Goal: Task Accomplishment & Management: Complete application form

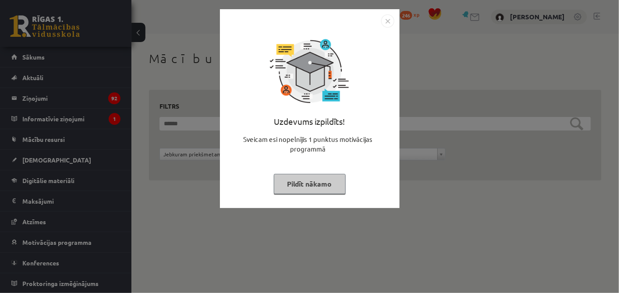
drag, startPoint x: 309, startPoint y: 167, endPoint x: 307, endPoint y: 176, distance: 9.0
click at [307, 176] on div "Uzdevums izpildīts! Sveicam esi nopelnījis 1 punktus motivācijas programmā Pild…" at bounding box center [309, 115] width 169 height 175
click at [307, 176] on button "Pildīt nākamo" at bounding box center [310, 184] width 72 height 20
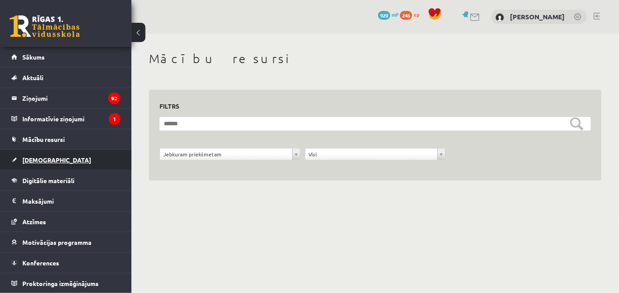
click at [47, 163] on link "[DEMOGRAPHIC_DATA]" at bounding box center [65, 160] width 109 height 20
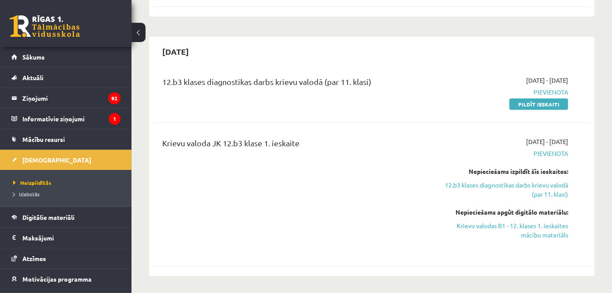
scroll to position [347, 0]
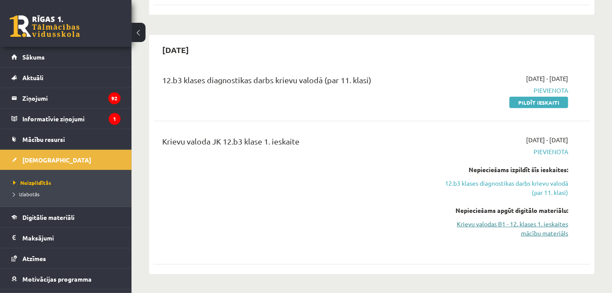
click at [521, 220] on link "Krievu valodas B1 - 12. klases 1. ieskaites mācību materiāls" at bounding box center [504, 229] width 127 height 18
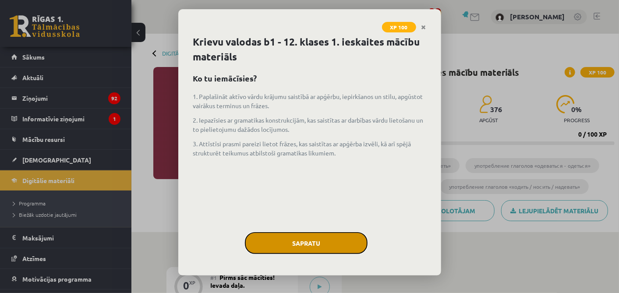
click at [296, 238] on button "Sapratu" at bounding box center [306, 243] width 123 height 22
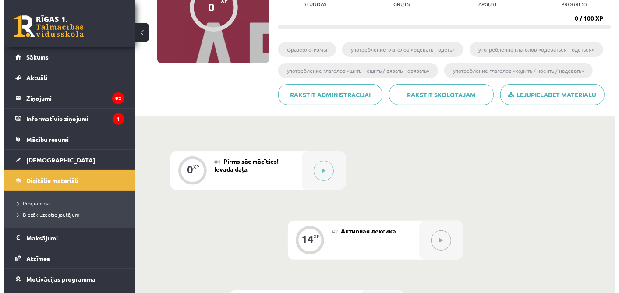
scroll to position [117, 0]
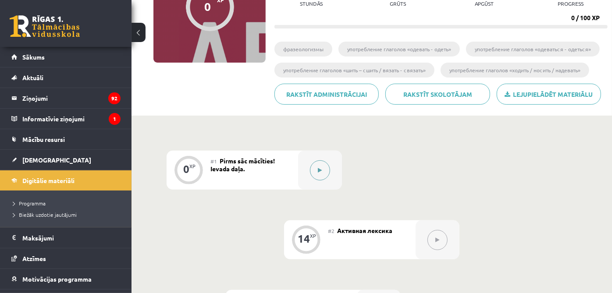
click at [312, 161] on div at bounding box center [320, 170] width 44 height 39
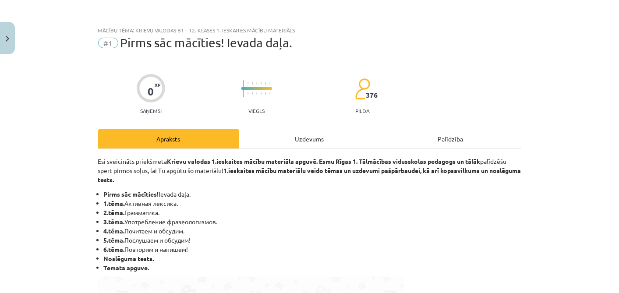
click at [318, 144] on div "Uzdevums" at bounding box center [309, 139] width 141 height 20
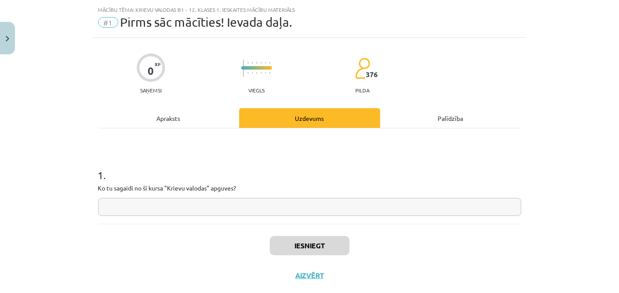
scroll to position [21, 0]
click at [229, 201] on input "text" at bounding box center [309, 206] width 423 height 18
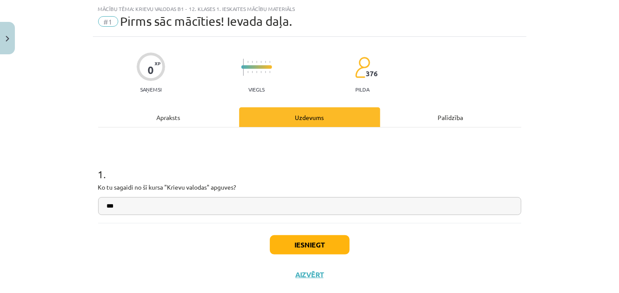
type input "***"
click at [296, 238] on button "Iesniegt" at bounding box center [310, 244] width 80 height 19
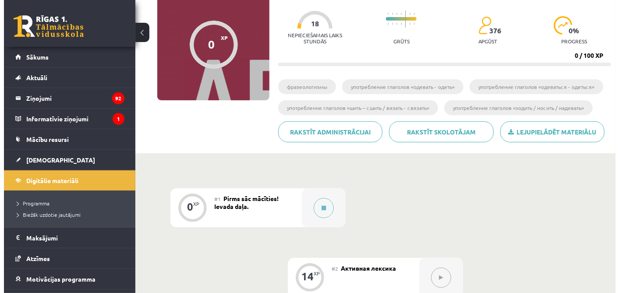
scroll to position [91, 0]
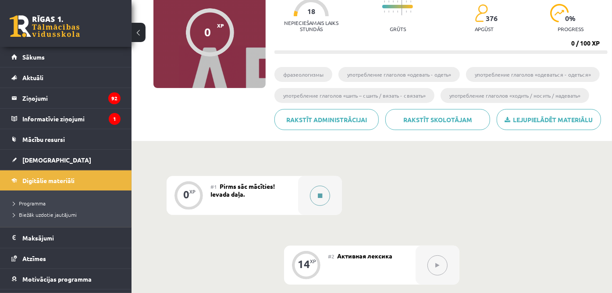
click at [316, 195] on button at bounding box center [320, 196] width 20 height 20
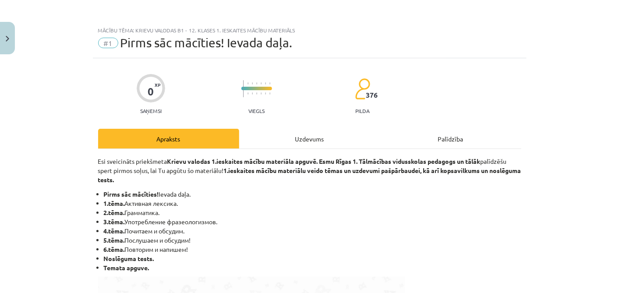
click at [308, 129] on div "Uzdevums" at bounding box center [309, 139] width 141 height 20
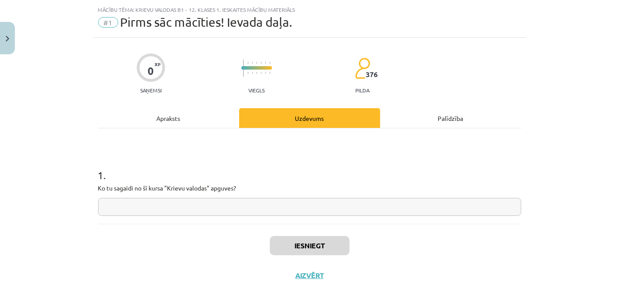
scroll to position [21, 0]
click at [290, 211] on input "text" at bounding box center [309, 206] width 423 height 18
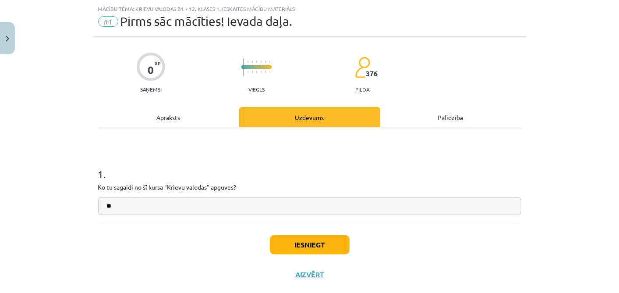
type input "**"
click at [312, 247] on button "Iesniegt" at bounding box center [310, 244] width 80 height 19
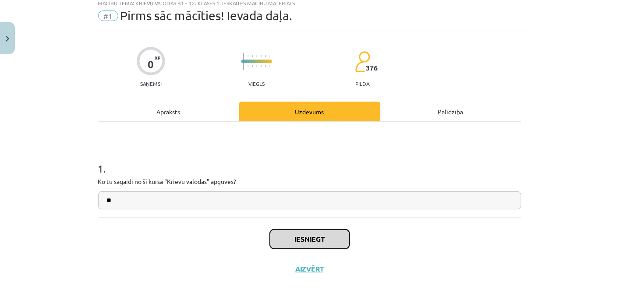
scroll to position [39, 0]
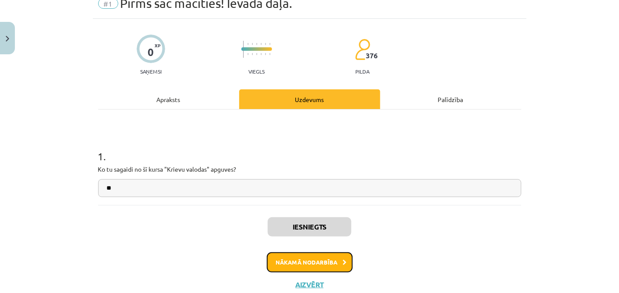
click at [310, 258] on button "Nākamā nodarbība" at bounding box center [310, 262] width 86 height 20
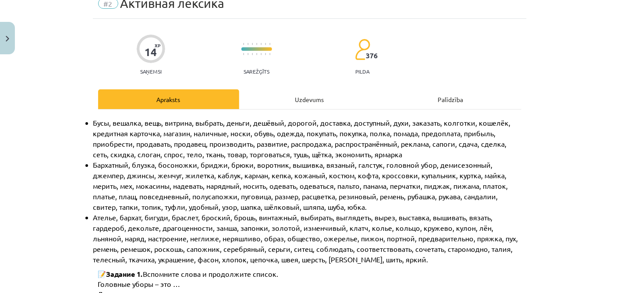
scroll to position [21, 0]
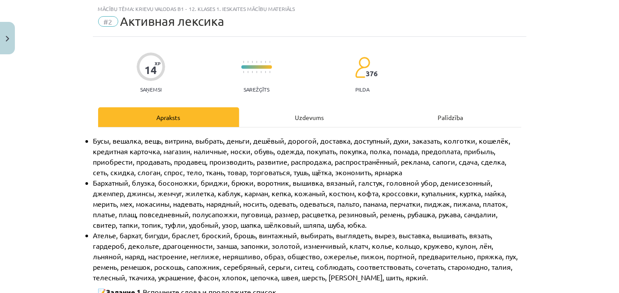
click at [308, 111] on div "Uzdevums" at bounding box center [309, 117] width 141 height 20
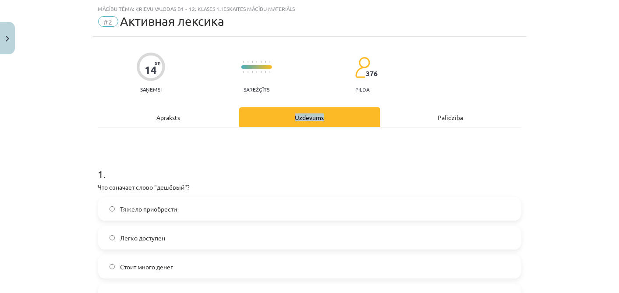
click at [308, 111] on div "Uzdevums" at bounding box center [309, 117] width 141 height 20
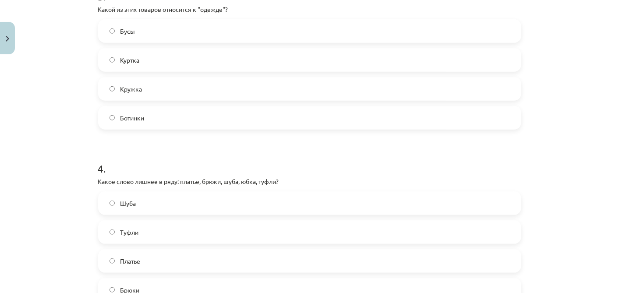
scroll to position [654, 0]
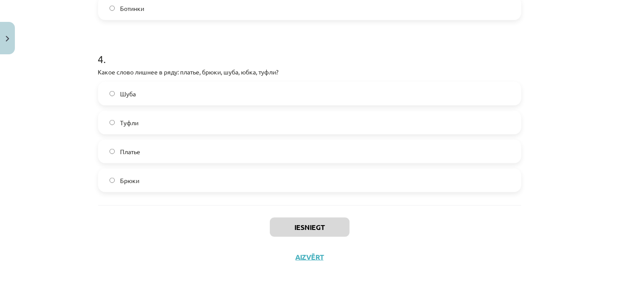
click at [236, 165] on div "Шуба Туфли Платье Брюки" at bounding box center [309, 137] width 423 height 110
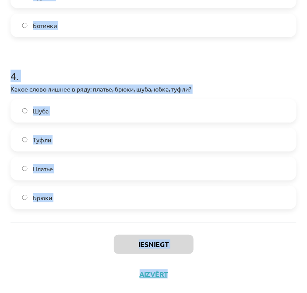
scroll to position [620, 0]
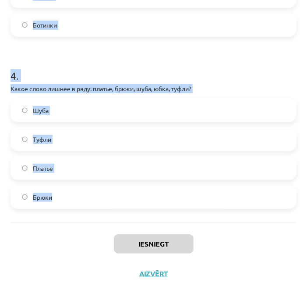
drag, startPoint x: 6, startPoint y: 109, endPoint x: 269, endPoint y: 192, distance: 276.1
copy form "1 . Что означает слово "дешёвый"? Тяжело приобрести Легко доступен Стоит много …"
click at [225, 229] on div "Iesniegt Aizvērt" at bounding box center [154, 252] width 286 height 61
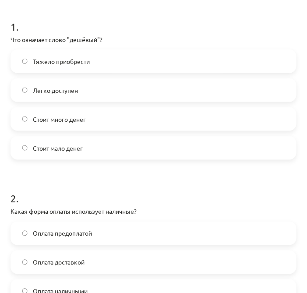
scroll to position [36, 0]
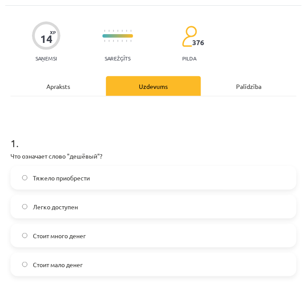
click at [136, 231] on label "Стоит много денег" at bounding box center [153, 236] width 284 height 22
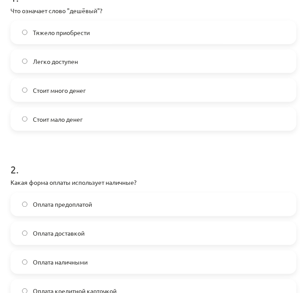
scroll to position [182, 0]
click at [97, 258] on label "Оплата наличными" at bounding box center [153, 262] width 284 height 22
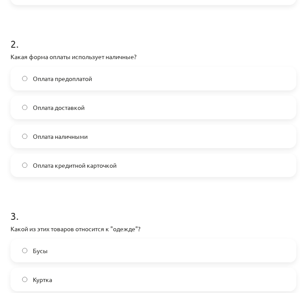
scroll to position [377, 0]
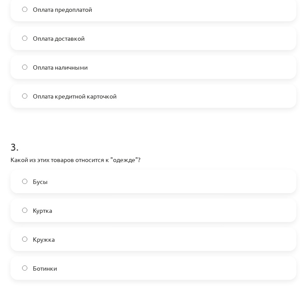
click at [75, 211] on label "Куртка" at bounding box center [153, 210] width 284 height 22
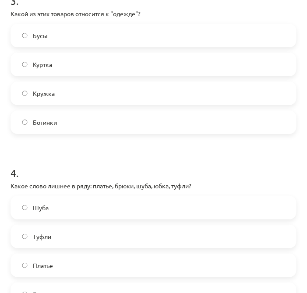
scroll to position [572, 0]
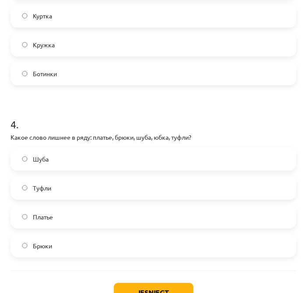
click at [81, 192] on label "Туфли" at bounding box center [153, 188] width 284 height 22
click at [146, 287] on button "Iesniegt" at bounding box center [154, 292] width 80 height 19
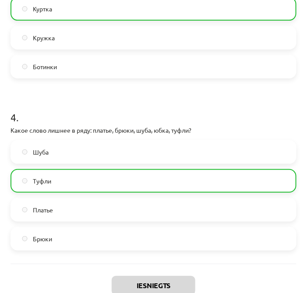
scroll to position [648, 0]
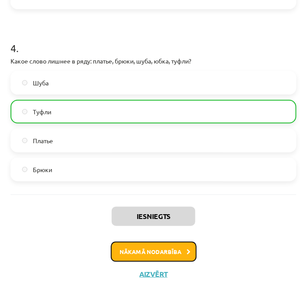
click at [150, 255] on button "Nākamā nodarbība" at bounding box center [154, 252] width 86 height 20
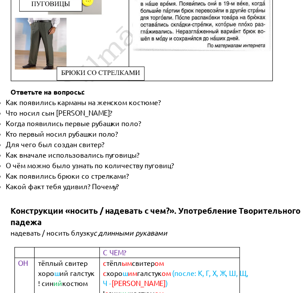
scroll to position [0, 0]
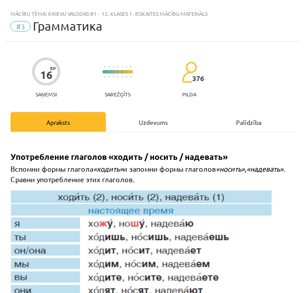
click at [146, 123] on div "Uzdevums" at bounding box center [154, 122] width 96 height 20
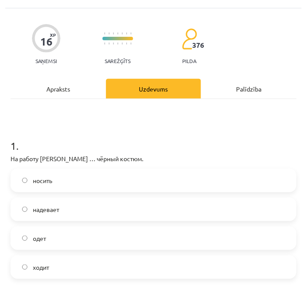
scroll to position [49, 0]
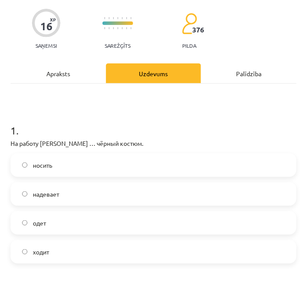
click at [80, 255] on label "ходит" at bounding box center [153, 252] width 284 height 22
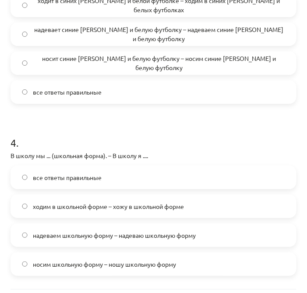
scroll to position [635, 0]
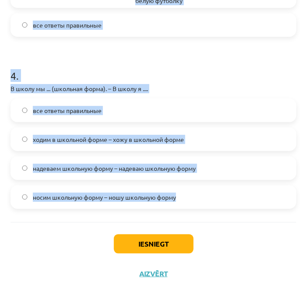
drag, startPoint x: 11, startPoint y: 80, endPoint x: 199, endPoint y: 190, distance: 217.5
copy form "1 . На работу Янис … чёрный костюм. носить надевает одет ходит 2 . Какое слово …"
click at [221, 63] on h1 "4 ." at bounding box center [154, 67] width 286 height 27
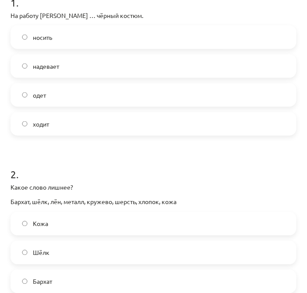
scroll to position [99, 0]
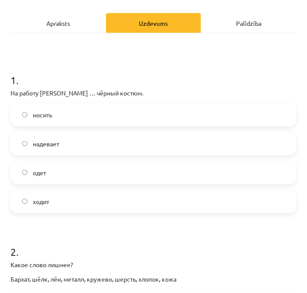
click at [81, 136] on label "надевает" at bounding box center [153, 144] width 284 height 22
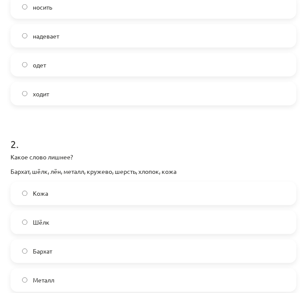
scroll to position [294, 0]
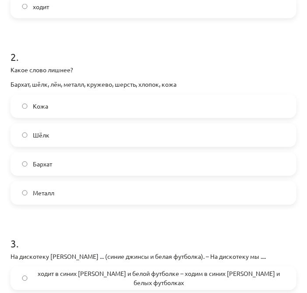
click at [78, 198] on label "Металл" at bounding box center [153, 193] width 284 height 22
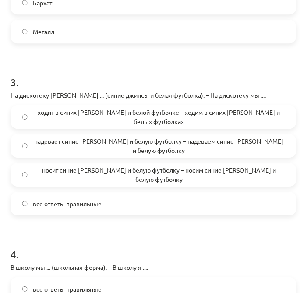
scroll to position [489, 0]
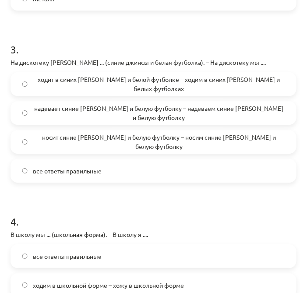
click at [86, 181] on div "все ответы правильные" at bounding box center [154, 171] width 286 height 24
click at [89, 178] on label "все ответы правильные" at bounding box center [153, 171] width 284 height 22
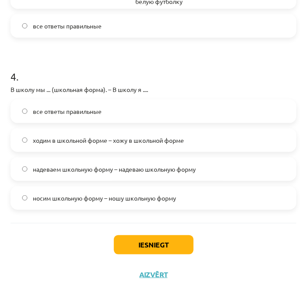
scroll to position [635, 0]
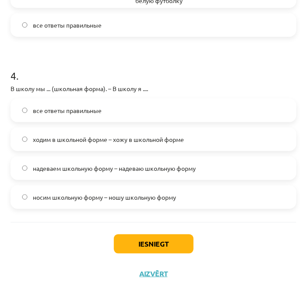
click at [121, 84] on p "В школу мы ... (школьная форма). – В школу я ...." at bounding box center [154, 88] width 286 height 9
click at [105, 124] on div "все ответы правильные ходим в школьной форме – хожу в школьной форме надеваем ш…" at bounding box center [154, 154] width 286 height 110
click at [108, 119] on label "все ответы правильные" at bounding box center [153, 110] width 284 height 22
click at [141, 259] on div "Iesniegt Aizvērt" at bounding box center [154, 252] width 286 height 61
click at [158, 234] on button "Iesniegt" at bounding box center [154, 243] width 80 height 19
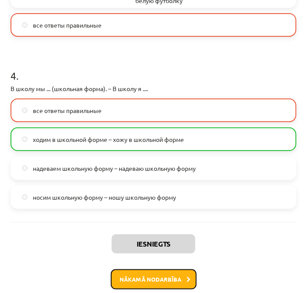
click at [173, 273] on button "Nākamā nodarbība" at bounding box center [154, 280] width 86 height 20
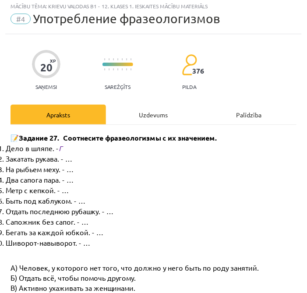
scroll to position [5, 0]
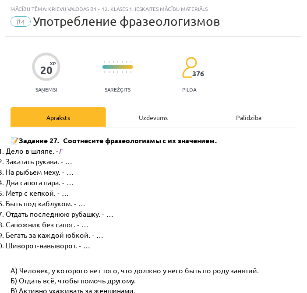
click at [134, 117] on div "Uzdevums" at bounding box center [154, 117] width 96 height 20
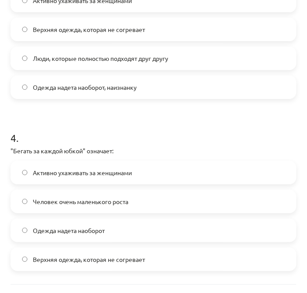
scroll to position [620, 0]
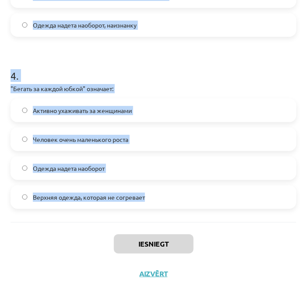
drag, startPoint x: 7, startPoint y: 172, endPoint x: 173, endPoint y: 199, distance: 168.0
copy form "1 . "Сапожник без сапог" означает: Человек, который ничего не добился Человек, …"
click at [211, 235] on div "Iesniegt Aizvērt" at bounding box center [154, 252] width 286 height 61
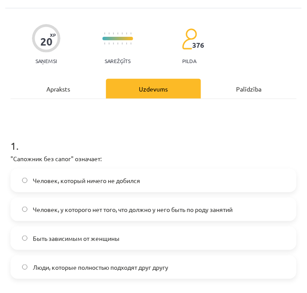
scroll to position [49, 0]
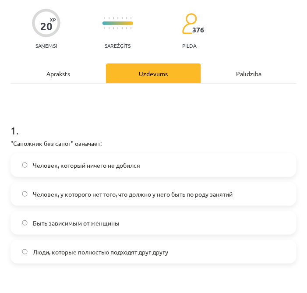
click at [105, 199] on label "Человек, у которого нет того, что должно у него быть по роду занятий" at bounding box center [153, 194] width 284 height 22
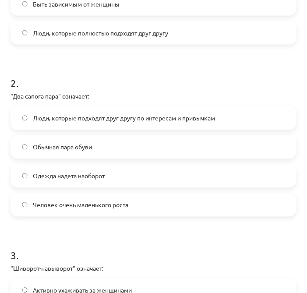
scroll to position [292, 0]
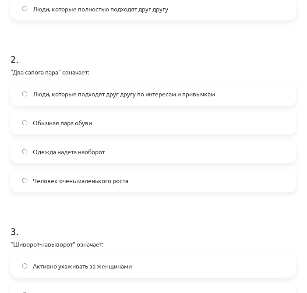
click at [94, 102] on label "Люди, которые подходят друг другу по интересам и привычкам" at bounding box center [153, 94] width 284 height 22
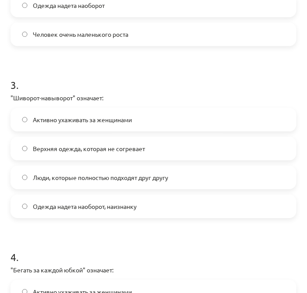
scroll to position [487, 0]
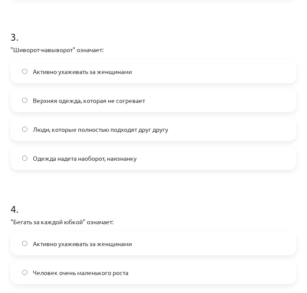
click at [113, 157] on span "Одежда надета наоборот, наизнанку" at bounding box center [85, 158] width 104 height 9
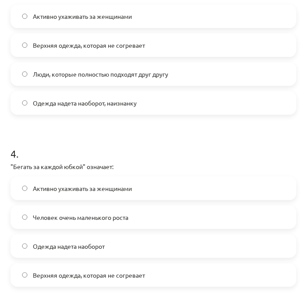
scroll to position [584, 0]
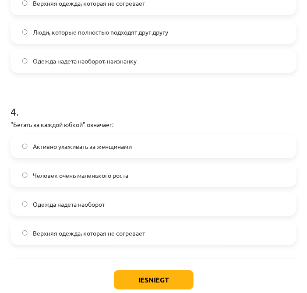
click at [116, 147] on span "Активно ухаживать за женщинами" at bounding box center [82, 146] width 99 height 9
click at [133, 278] on button "Iesniegt" at bounding box center [154, 279] width 80 height 19
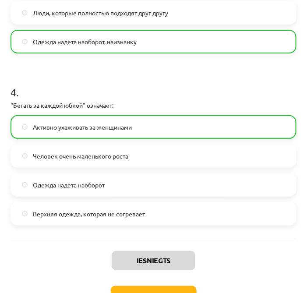
scroll to position [648, 0]
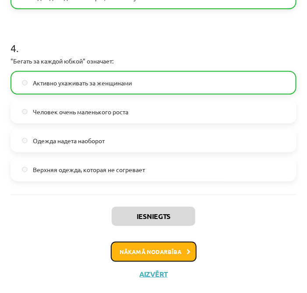
click at [143, 249] on button "Nākamā nodarbība" at bounding box center [154, 252] width 86 height 20
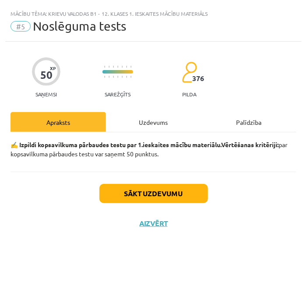
scroll to position [0, 0]
click at [163, 120] on div "Uzdevums" at bounding box center [154, 122] width 96 height 20
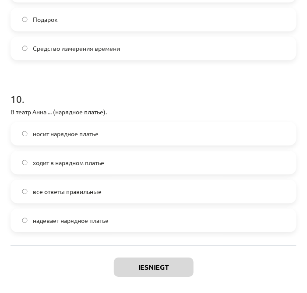
scroll to position [1654, 0]
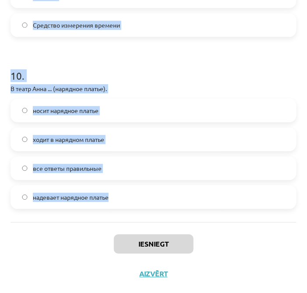
drag, startPoint x: 11, startPoint y: 79, endPoint x: 165, endPoint y: 204, distance: 198.5
copy form "1 . В дождливую погоду я ... (резиновые сапоги). надеваю резиновые сапоги все о…"
click at [229, 76] on h1 "10 ." at bounding box center [154, 67] width 286 height 27
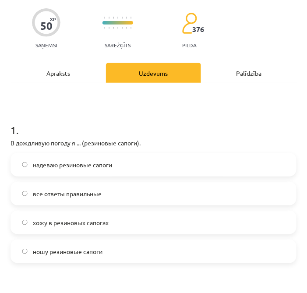
scroll to position [46, 0]
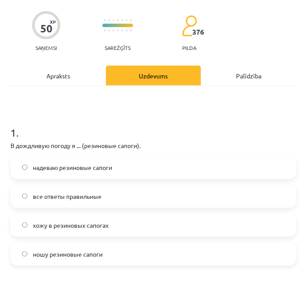
click at [73, 199] on span "все ответы правильные" at bounding box center [67, 196] width 69 height 9
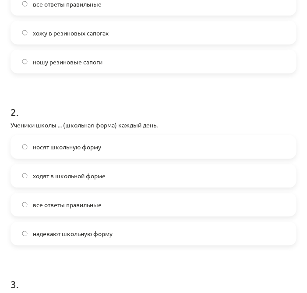
scroll to position [242, 0]
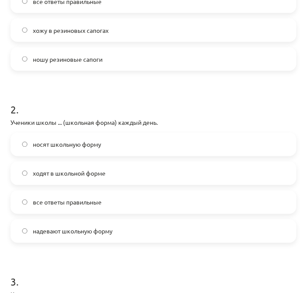
click at [70, 205] on span "все ответы правильные" at bounding box center [67, 202] width 69 height 9
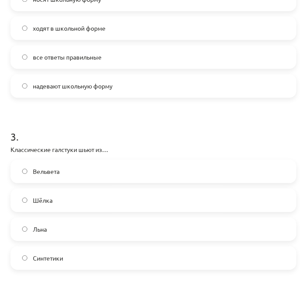
scroll to position [387, 0]
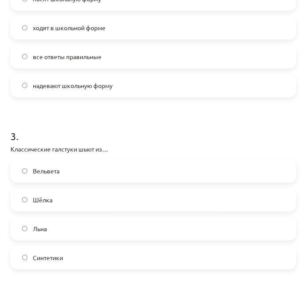
click at [64, 205] on label "Шёлка" at bounding box center [153, 200] width 284 height 22
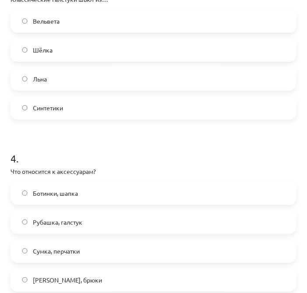
scroll to position [582, 0]
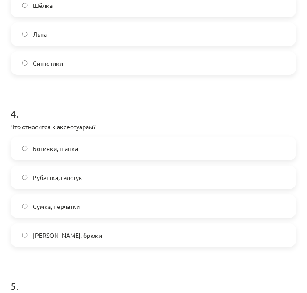
click at [70, 211] on label "Сумка, перчатки" at bounding box center [153, 206] width 284 height 22
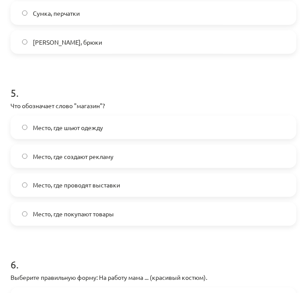
scroll to position [777, 0]
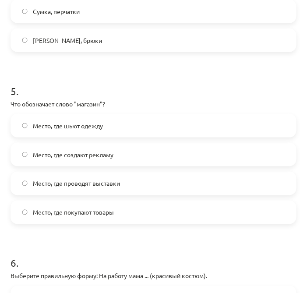
click at [107, 215] on span "Место, где покупают товары" at bounding box center [73, 212] width 81 height 9
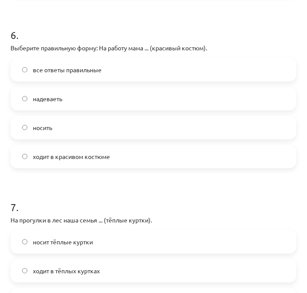
scroll to position [1020, 0]
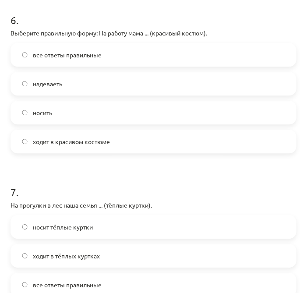
click at [80, 56] on span "все ответы правильные" at bounding box center [67, 54] width 69 height 9
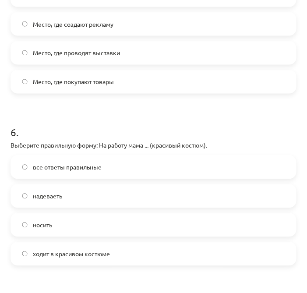
scroll to position [923, 0]
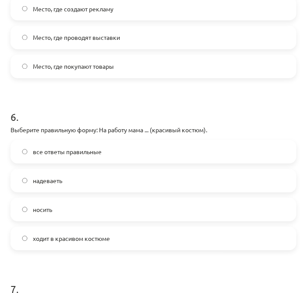
click at [59, 242] on span "ходит в красивом костюме" at bounding box center [71, 238] width 77 height 9
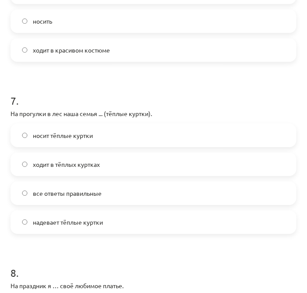
scroll to position [1118, 0]
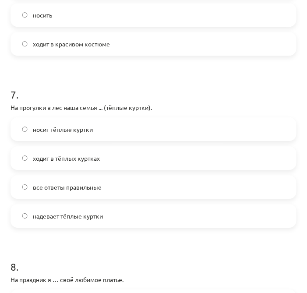
click at [78, 184] on span "все ответы правильные" at bounding box center [67, 187] width 69 height 9
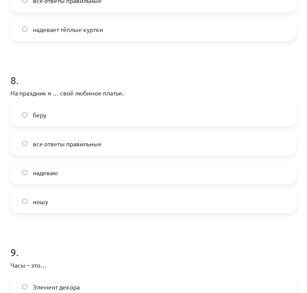
scroll to position [1313, 0]
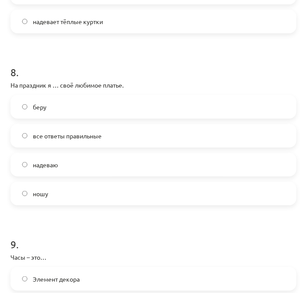
click at [88, 167] on label "надеваю" at bounding box center [153, 165] width 284 height 22
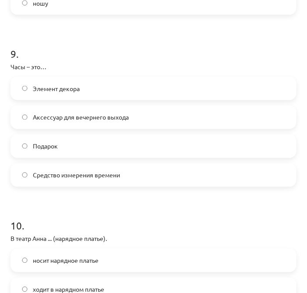
scroll to position [1556, 0]
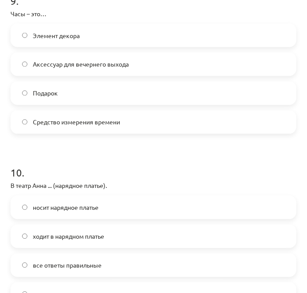
click at [97, 124] on span "Средство измерения времени" at bounding box center [76, 122] width 87 height 9
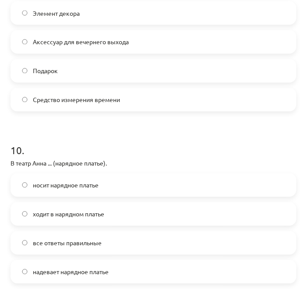
scroll to position [1654, 0]
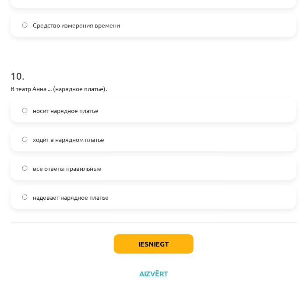
click at [68, 164] on span "все ответы правильные" at bounding box center [67, 168] width 69 height 9
click at [150, 239] on button "Iesniegt" at bounding box center [154, 243] width 80 height 19
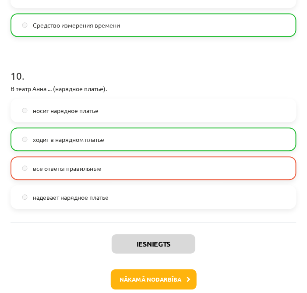
scroll to position [1681, 0]
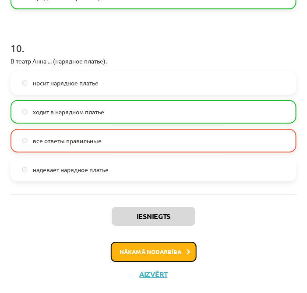
click at [182, 248] on button "Nākamā nodarbība" at bounding box center [154, 252] width 86 height 20
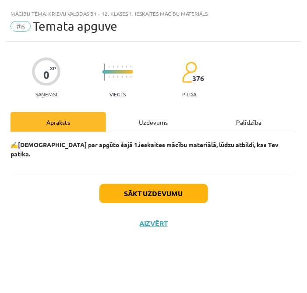
click at [165, 132] on div "✍️ Padomā par apgūto šajā 1.ieskaites mācību materiālā, lūdzu atbildi, kas Tev …" at bounding box center [154, 151] width 286 height 39
click at [167, 125] on div "Uzdevums" at bounding box center [154, 122] width 96 height 20
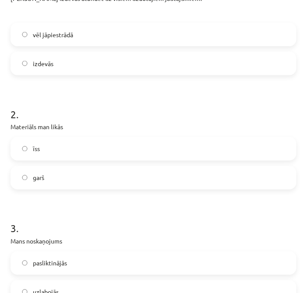
scroll to position [195, 0]
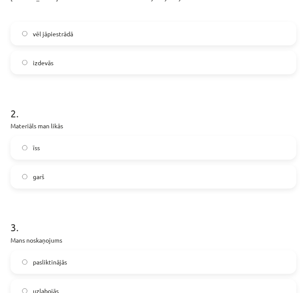
click at [146, 36] on label "vēl jāpiestrādā" at bounding box center [153, 34] width 284 height 22
click at [85, 153] on label "īss" at bounding box center [153, 148] width 284 height 22
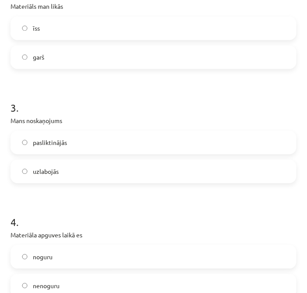
scroll to position [341, 0]
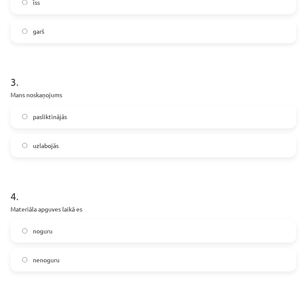
click at [111, 134] on div "uzlabojās" at bounding box center [154, 146] width 286 height 24
click at [111, 137] on label "uzlabojās" at bounding box center [153, 146] width 284 height 22
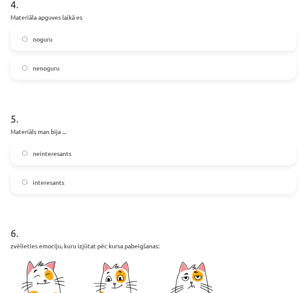
scroll to position [536, 0]
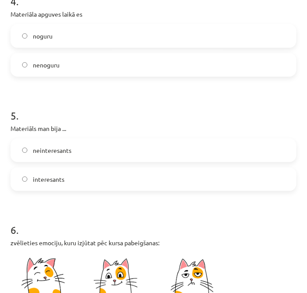
click at [134, 68] on label "nenoguru" at bounding box center [153, 65] width 284 height 22
click at [156, 37] on label "noguru" at bounding box center [153, 36] width 284 height 22
click at [141, 61] on label "nenoguru" at bounding box center [153, 65] width 284 height 22
click at [86, 175] on label "interesants" at bounding box center [153, 179] width 284 height 22
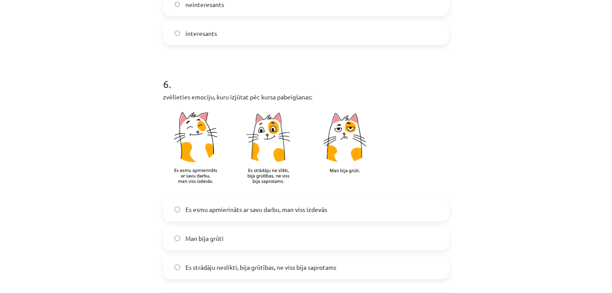
scroll to position [752, 0]
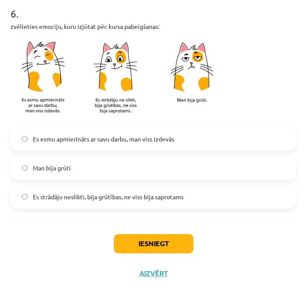
click at [99, 151] on div "Es esmu apmierināts ar savu darbu, man viss izdevās Man bija grūti Es strādāju …" at bounding box center [154, 169] width 286 height 82
click at [97, 165] on label "Man bija grūti" at bounding box center [153, 168] width 284 height 22
click at [145, 132] on label "Es esmu apmierināts ar savu darbu, man viss izdevās" at bounding box center [153, 139] width 284 height 22
click at [153, 197] on span "Es strādāju neslikti, bija grūtības, ne viss bija saprotams" at bounding box center [108, 196] width 151 height 9
drag, startPoint x: 153, startPoint y: 197, endPoint x: 134, endPoint y: 197, distance: 18.4
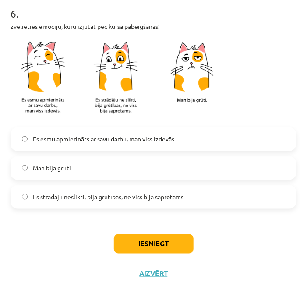
click at [134, 197] on span "Es strādāju neslikti, bija grūtības, ne viss bija saprotams" at bounding box center [108, 196] width 151 height 9
click at [142, 245] on button "Iesniegt" at bounding box center [154, 243] width 80 height 19
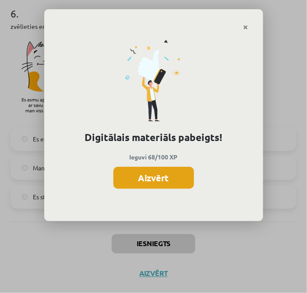
click at [139, 181] on button "Aizvērt" at bounding box center [154, 178] width 81 height 22
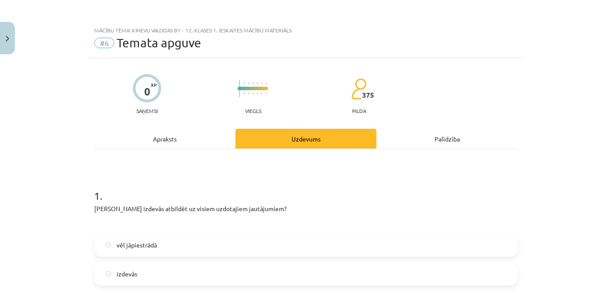
scroll to position [140, 0]
click at [8, 47] on button "Close" at bounding box center [7, 38] width 15 height 32
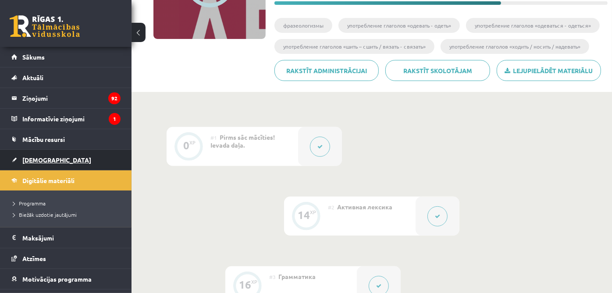
click at [57, 152] on link "[DEMOGRAPHIC_DATA]" at bounding box center [65, 160] width 109 height 20
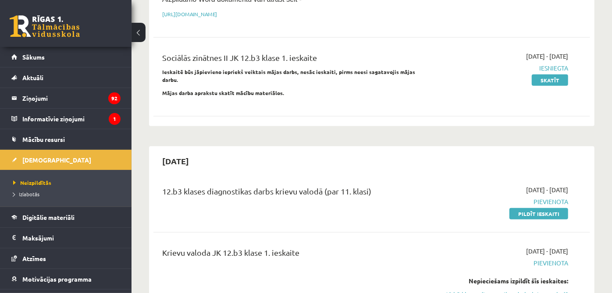
scroll to position [341, 0]
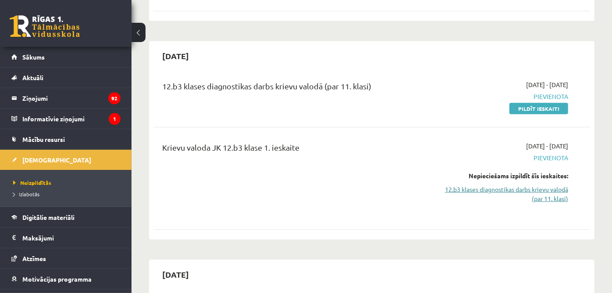
click at [515, 185] on link "12.b3 klases diagnostikas darbs krievu valodā (par 11. klasi)" at bounding box center [504, 194] width 127 height 18
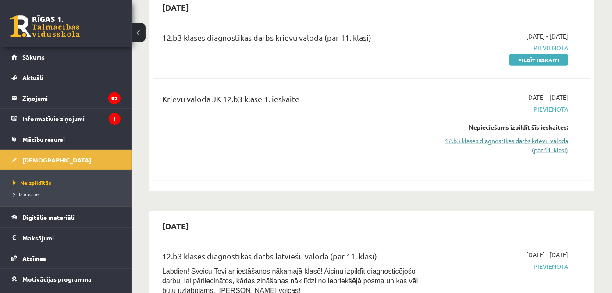
click at [526, 136] on link "12.b3 klases diagnostikas darbs krievu valodā (par 11. klasi)" at bounding box center [504, 145] width 127 height 18
click at [529, 136] on link "12.b3 klases diagnostikas darbs krievu valodā (par 11. klasi)" at bounding box center [504, 145] width 127 height 18
click at [531, 136] on link "12.b3 klases diagnostikas darbs krievu valodā (par 11. klasi)" at bounding box center [504, 145] width 127 height 18
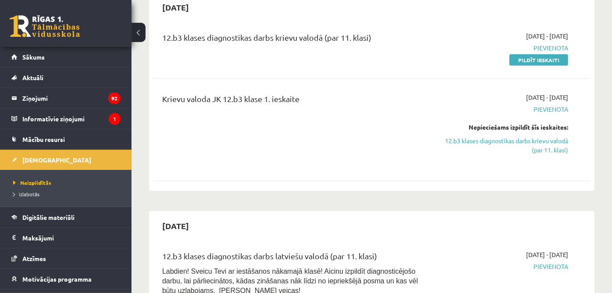
click at [366, 127] on div "Krievu valoda JK 12.b3 klase 1. ieskaite" at bounding box center [295, 130] width 279 height 74
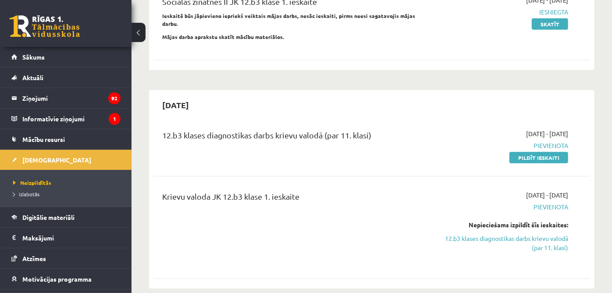
click at [135, 38] on button at bounding box center [138, 32] width 14 height 19
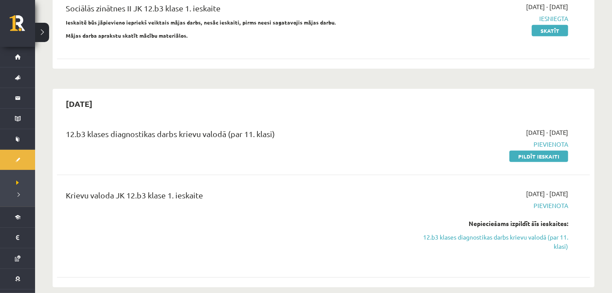
scroll to position [292, 0]
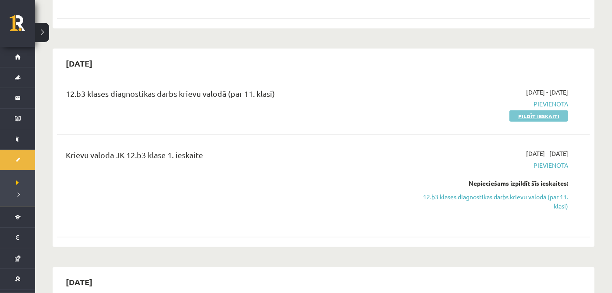
click at [513, 114] on link "Pildīt ieskaiti" at bounding box center [538, 115] width 59 height 11
click at [500, 196] on link "12.b3 klases diagnostikas darbs krievu valodā (par 11. klasi)" at bounding box center [488, 201] width 159 height 18
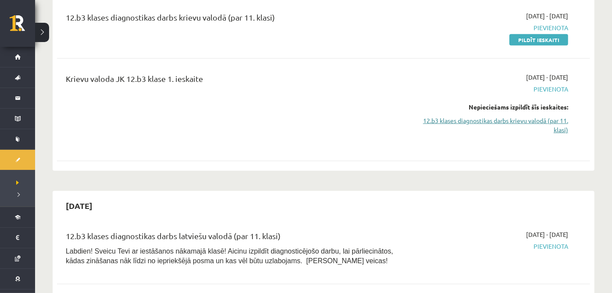
click at [556, 125] on link "12.b3 klases diagnostikas darbs krievu valodā (par 11. klasi)" at bounding box center [488, 125] width 159 height 18
